Goal: Task Accomplishment & Management: Use online tool/utility

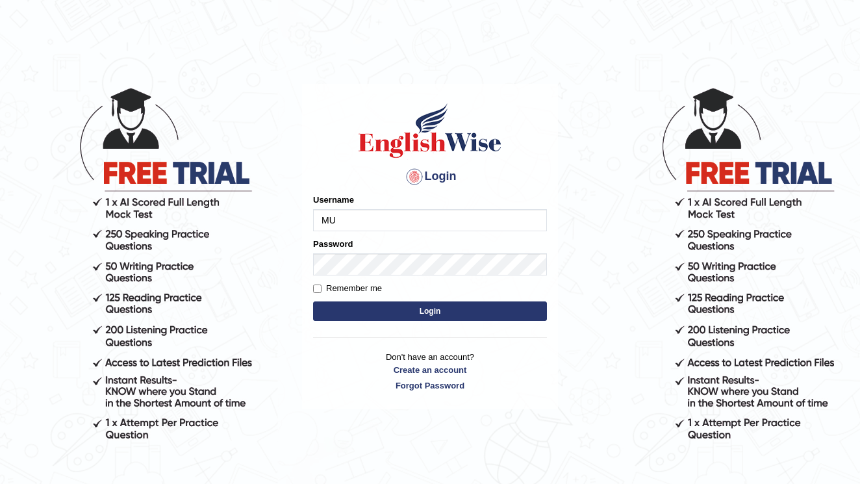
type input "M"
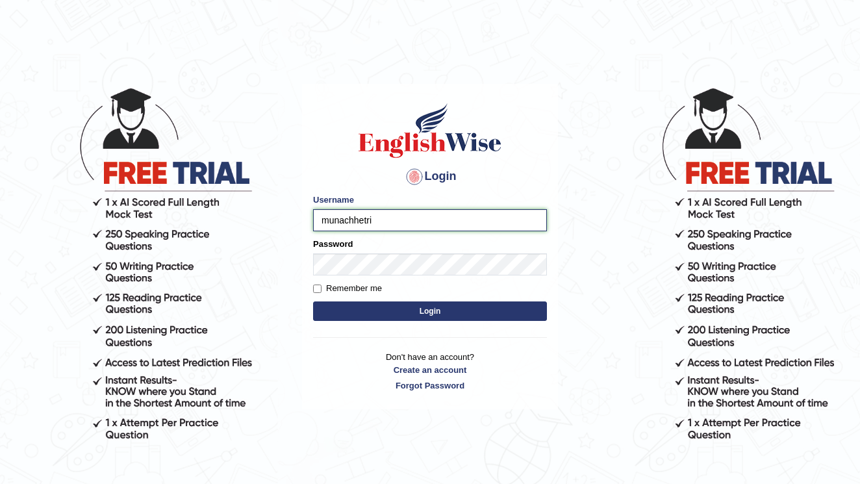
click at [395, 224] on input "munachhetri" at bounding box center [430, 220] width 234 height 22
type input "munachhetri_parramatta"
click at [532, 279] on form "Please fix the following errors: Username munachhetri_parramatta Password Remem…" at bounding box center [430, 258] width 234 height 131
click at [378, 310] on button "Login" at bounding box center [430, 310] width 234 height 19
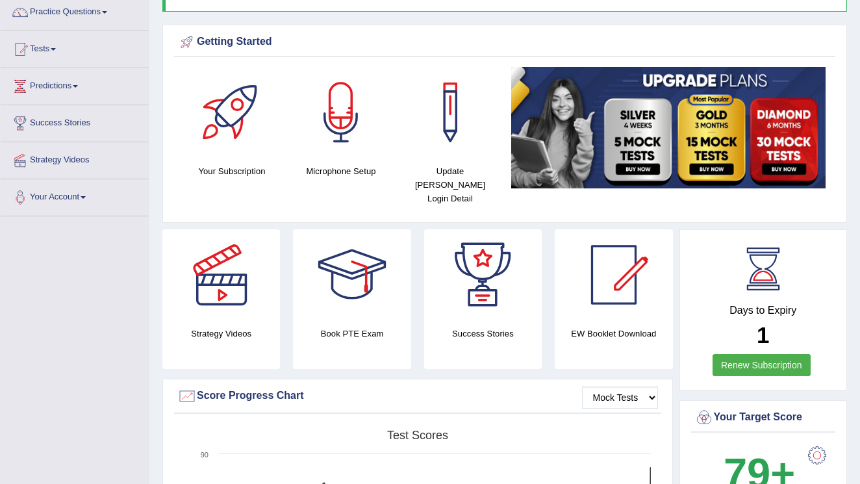
scroll to position [41, 0]
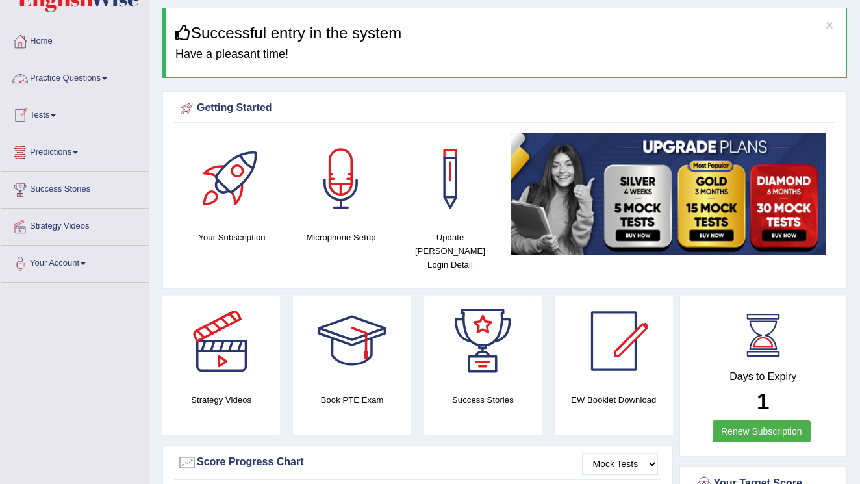
click at [107, 79] on span at bounding box center [104, 78] width 5 height 3
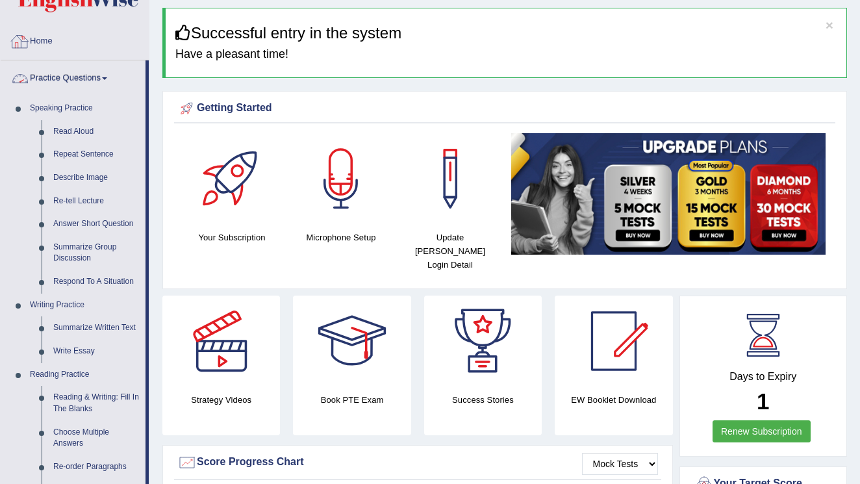
click at [48, 39] on link "Home" at bounding box center [75, 39] width 148 height 32
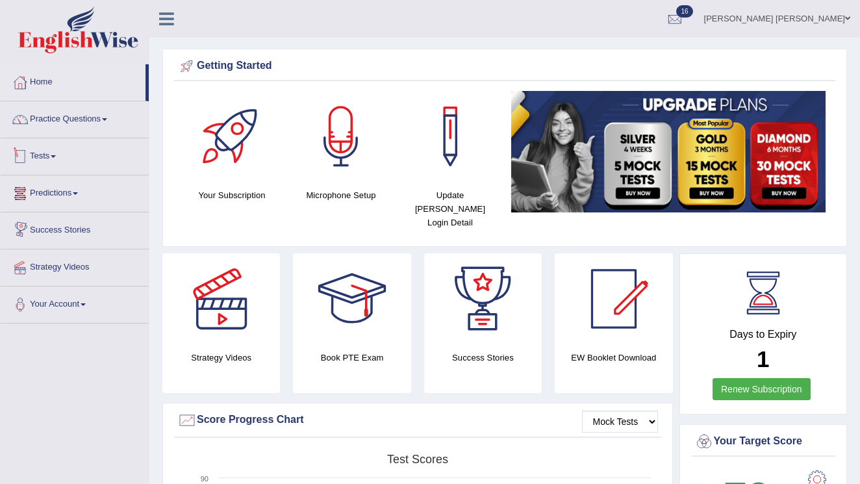
click at [58, 158] on link "Tests" at bounding box center [75, 154] width 148 height 32
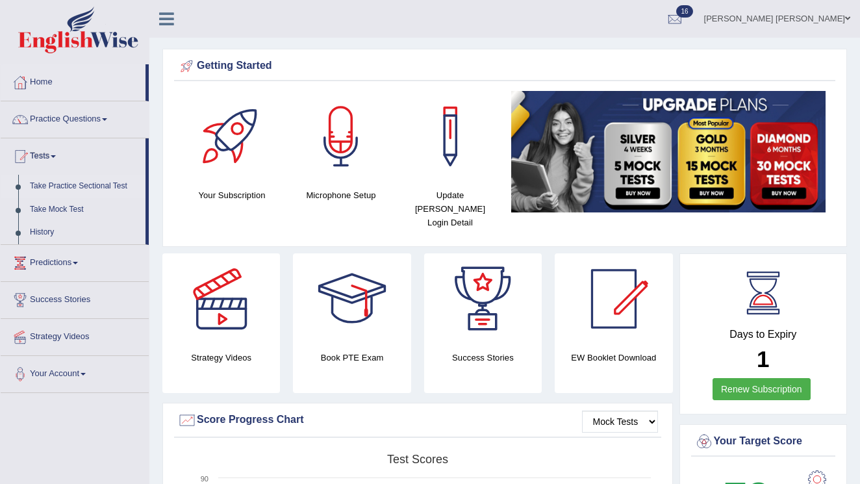
click at [90, 189] on link "Take Practice Sectional Test" at bounding box center [84, 186] width 121 height 23
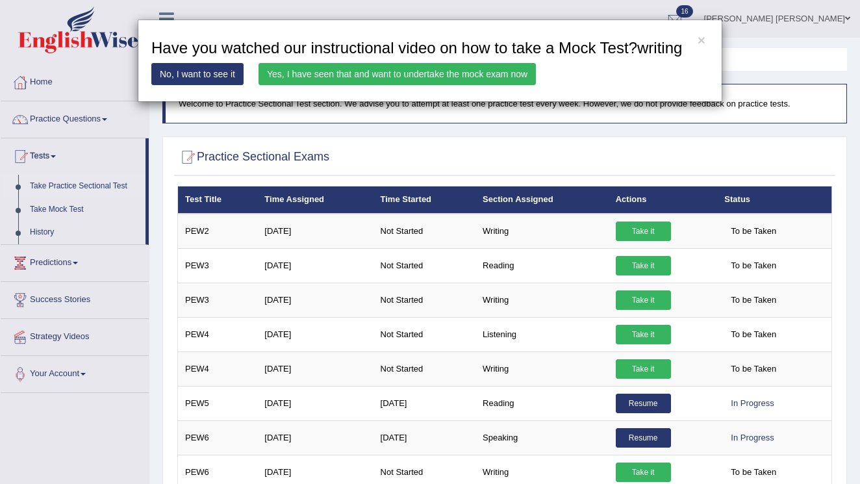
scroll to position [317, 0]
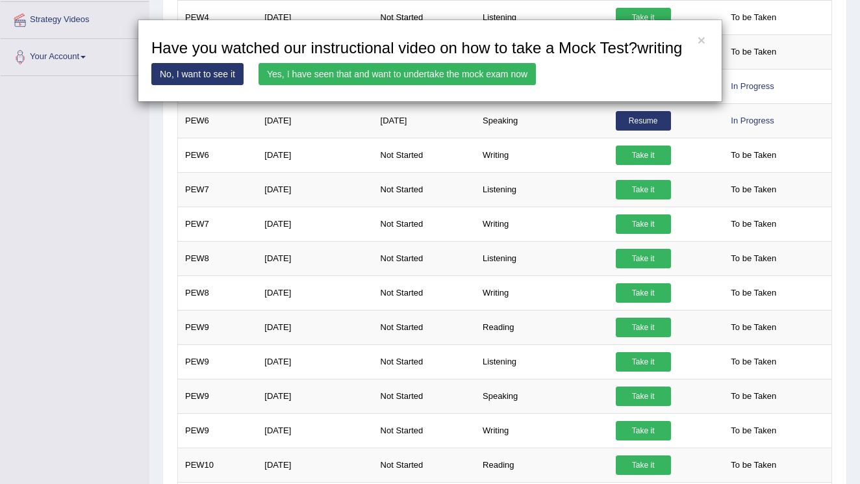
click at [422, 85] on link "Yes, I have seen that and want to undertake the mock exam now" at bounding box center [396, 74] width 277 height 22
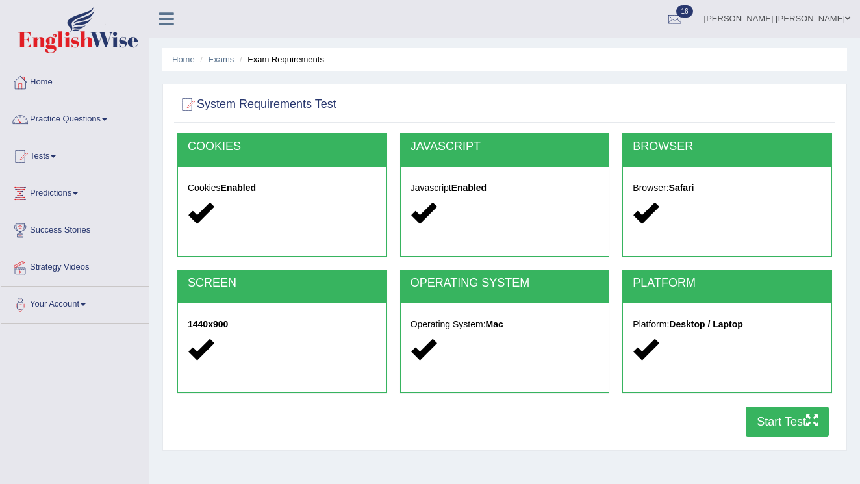
click at [764, 425] on button "Start Test" at bounding box center [786, 421] width 83 height 30
